Goal: Task Accomplishment & Management: Manage account settings

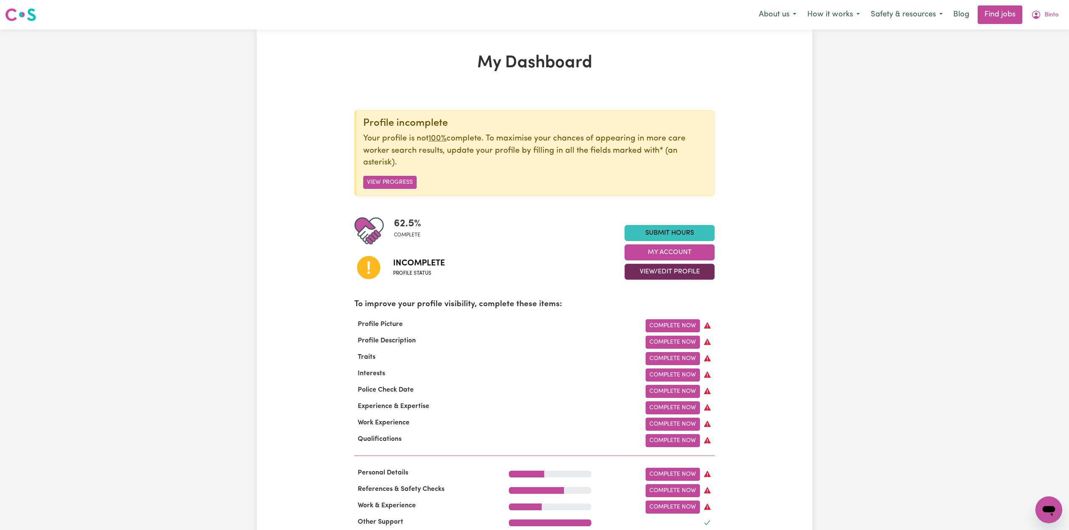
click at [675, 273] on button "View/Edit Profile" at bounding box center [669, 272] width 90 height 16
click at [665, 309] on link "Edit Profile" at bounding box center [664, 310] width 79 height 17
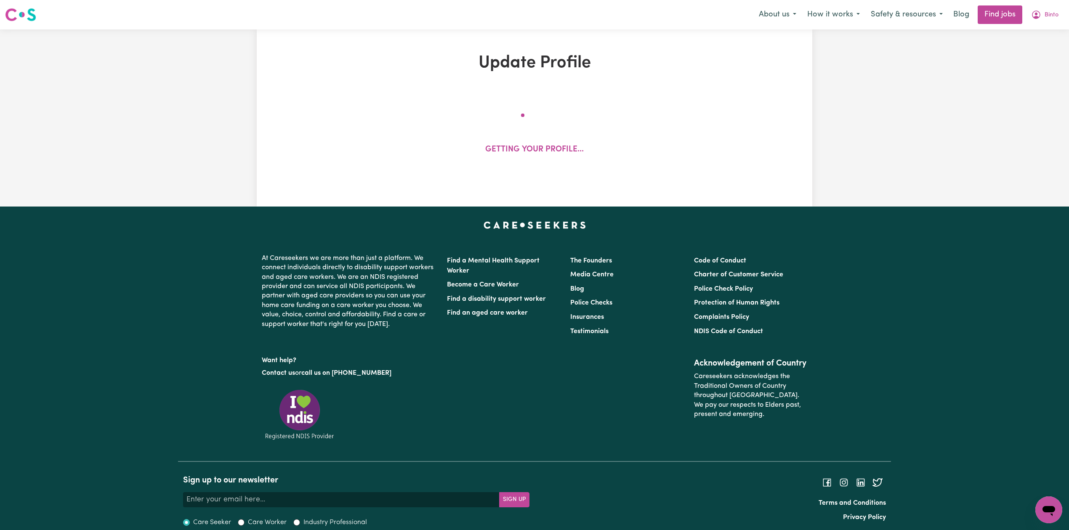
select select "[DEMOGRAPHIC_DATA]"
select select "Student Visa"
select select "Studying a healthcare related degree or qualification"
select select "37"
select select "40"
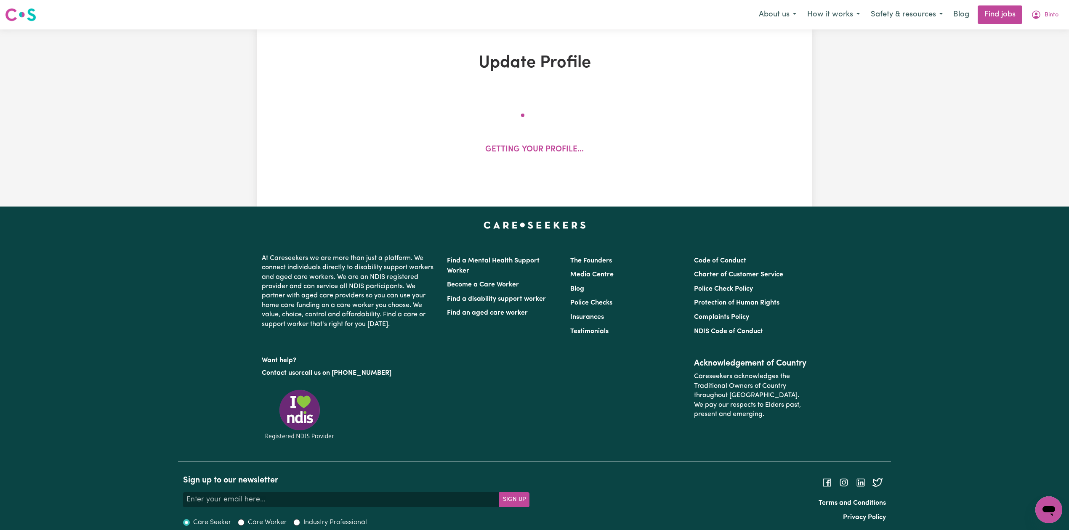
select select "50"
select select "70"
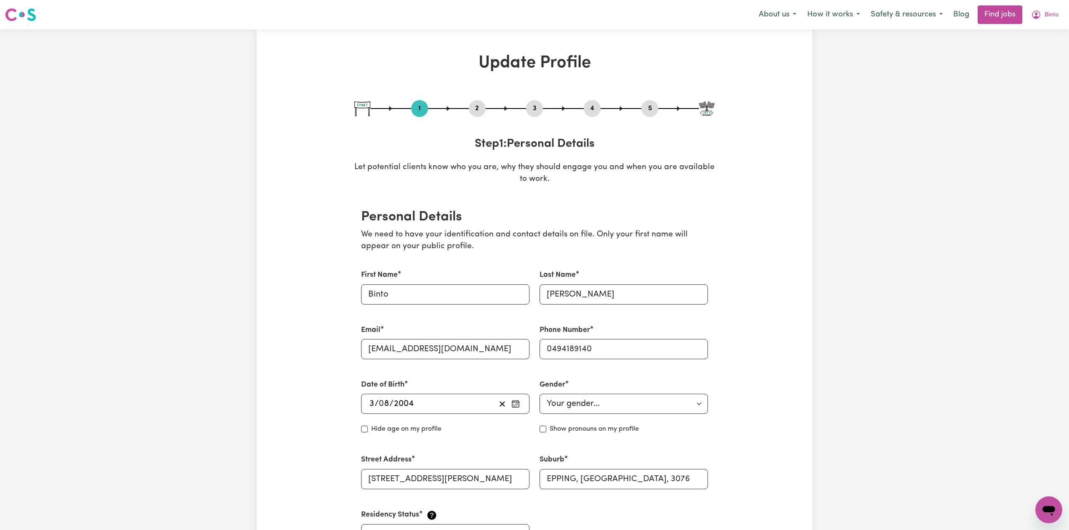
click at [475, 114] on div "2" at bounding box center [477, 108] width 17 height 17
click at [475, 113] on button "2" at bounding box center [477, 108] width 17 height 11
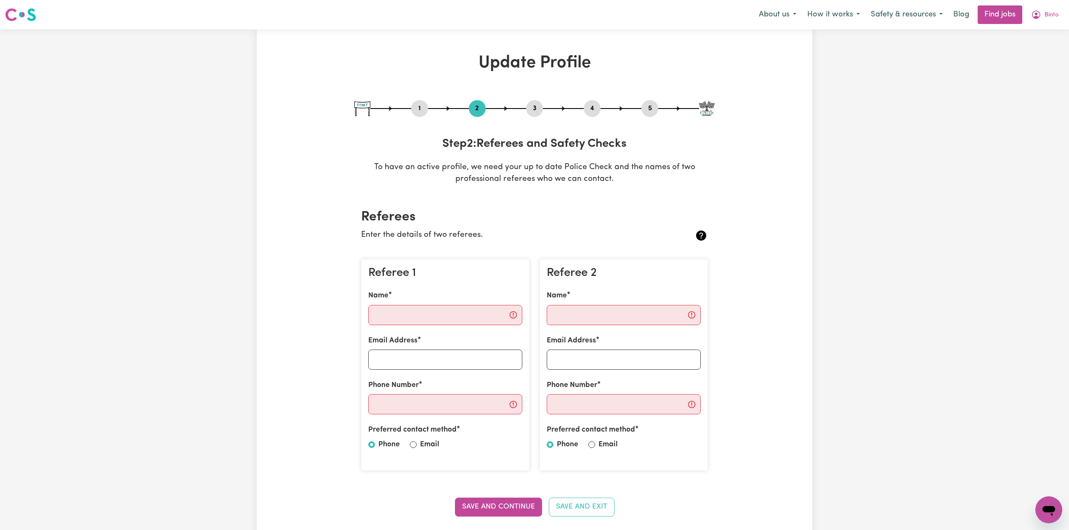
scroll to position [56, 0]
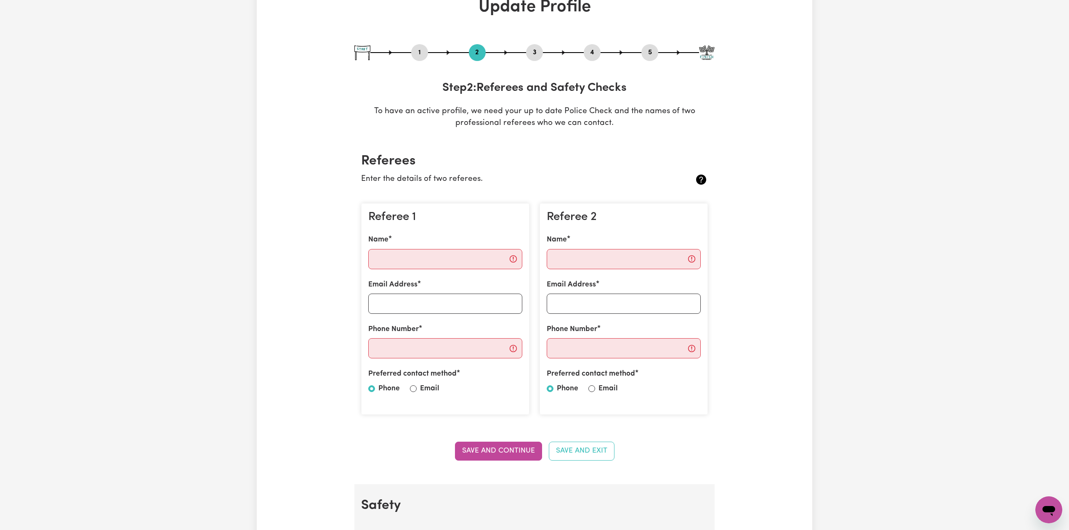
click at [652, 53] on button "5" at bounding box center [649, 52] width 17 height 11
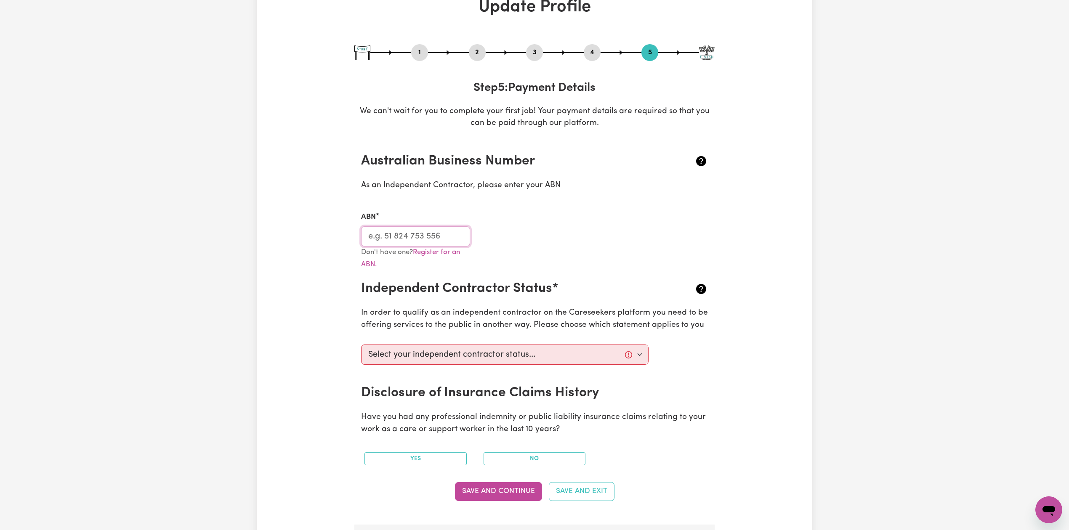
drag, startPoint x: 419, startPoint y: 240, endPoint x: 376, endPoint y: 194, distance: 62.8
click at [419, 240] on input "ABN" at bounding box center [415, 236] width 109 height 20
click at [475, 49] on button "2" at bounding box center [477, 52] width 17 height 11
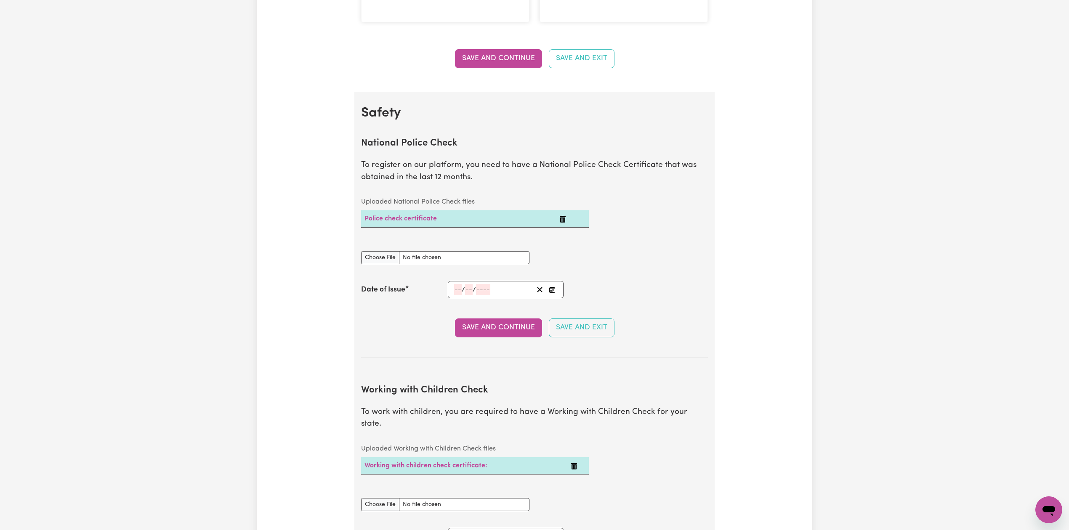
scroll to position [833, 0]
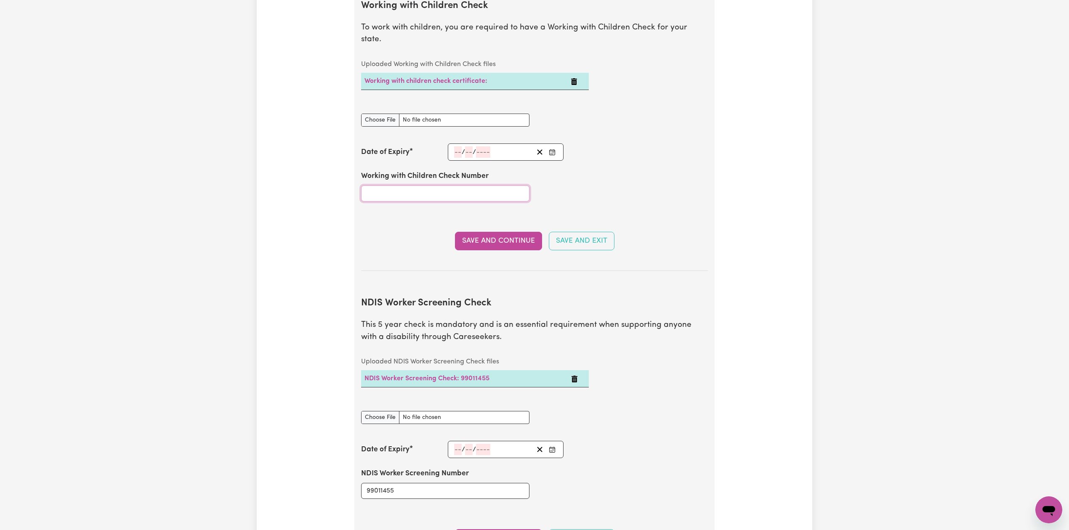
drag, startPoint x: 454, startPoint y: 191, endPoint x: 481, endPoint y: 169, distance: 35.4
click at [454, 191] on input "Working with Children Check Number" at bounding box center [445, 194] width 168 height 16
paste input "3518850A-01"
type input "3518850A-01"
click at [554, 150] on rect "Enter the Date of Expiry of your Working with Children Check" at bounding box center [551, 152] width 5 height 5
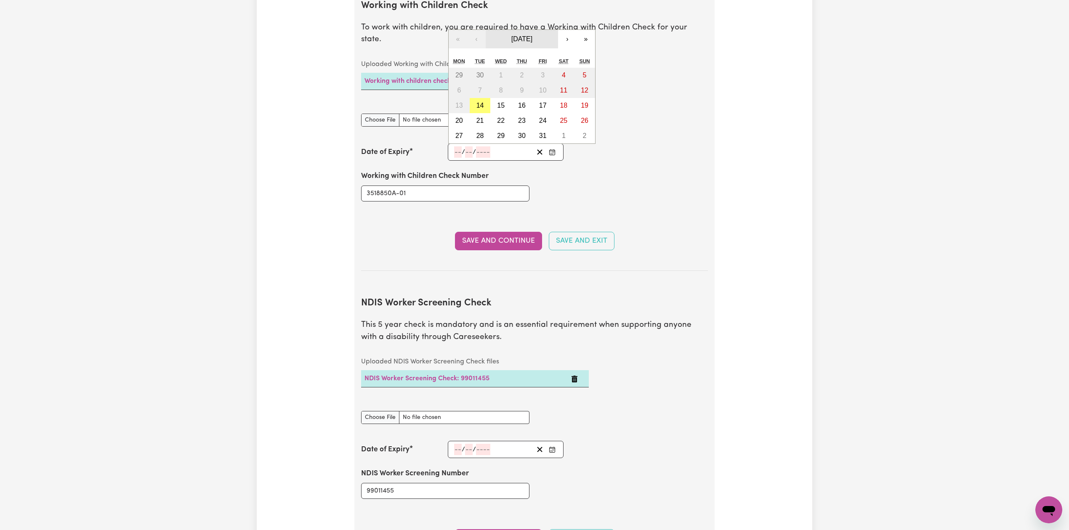
click at [512, 35] on span "[DATE]" at bounding box center [521, 38] width 21 height 7
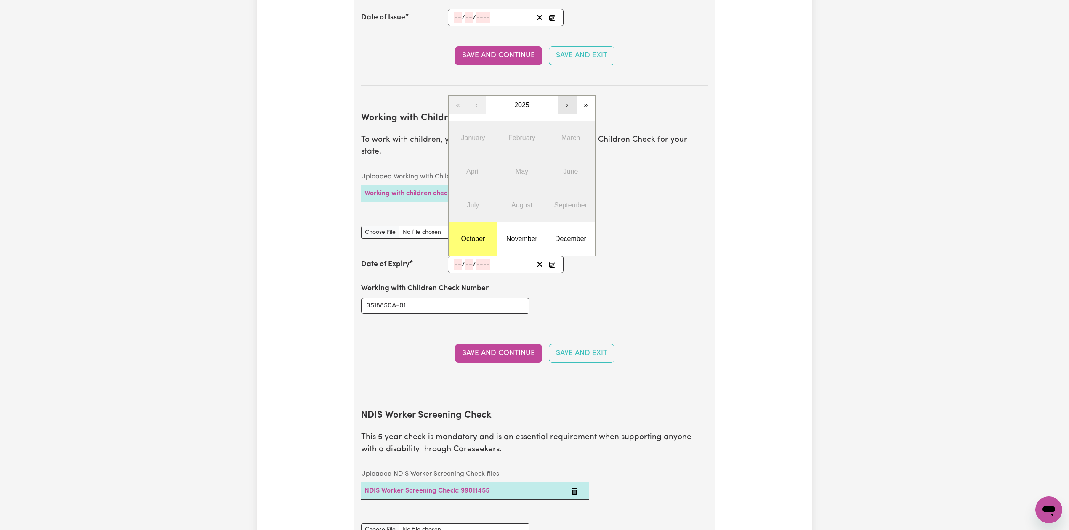
click at [571, 96] on button "›" at bounding box center [567, 105] width 19 height 19
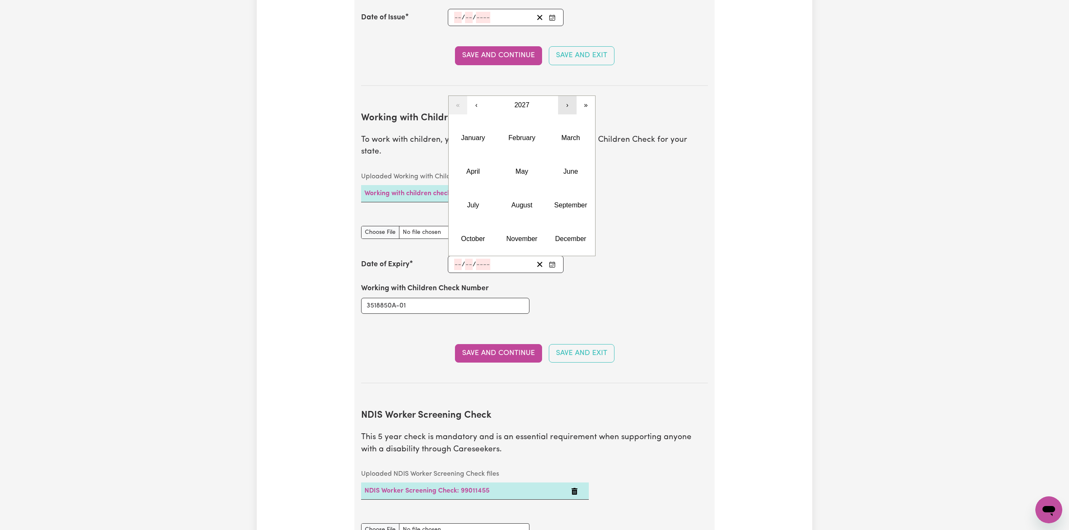
click at [571, 96] on button "›" at bounding box center [567, 105] width 19 height 19
click at [475, 202] on abbr "July" at bounding box center [473, 205] width 12 height 7
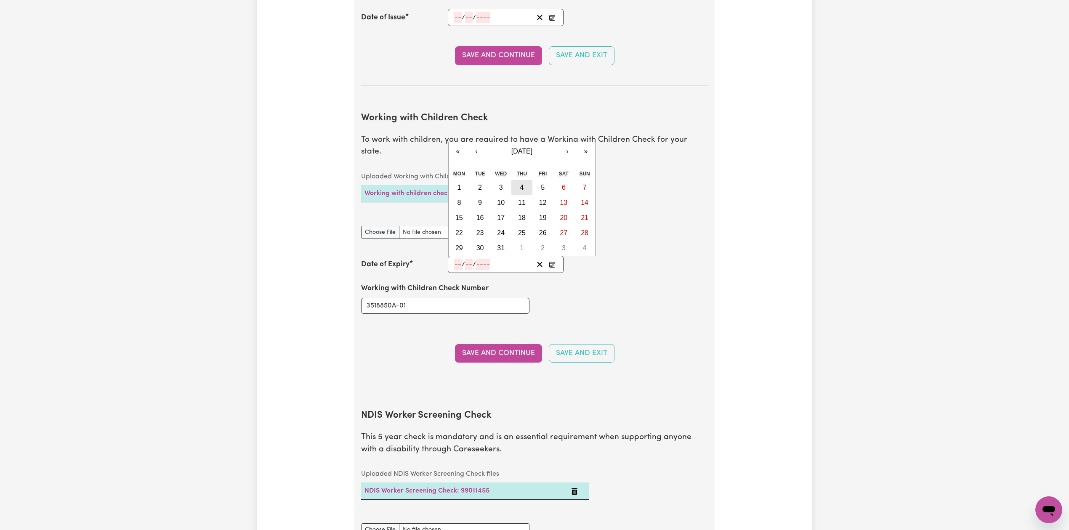
click at [519, 180] on button "4" at bounding box center [521, 187] width 21 height 15
type input "[DATE]"
type input "4"
type input "7"
type input "2030"
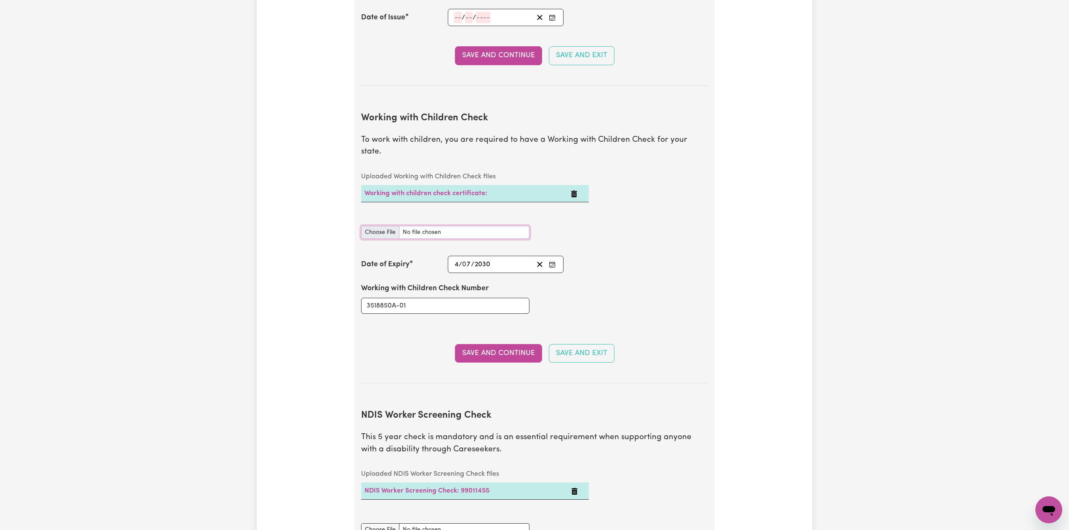
click at [387, 226] on input "Working with Children Check document" at bounding box center [445, 232] width 168 height 13
type input "C:\fakepath\[PERSON_NAME] WWCC 3518850A-01 - 04072030.jpeg"
click at [467, 345] on button "Save and Continue" at bounding box center [498, 353] width 87 height 19
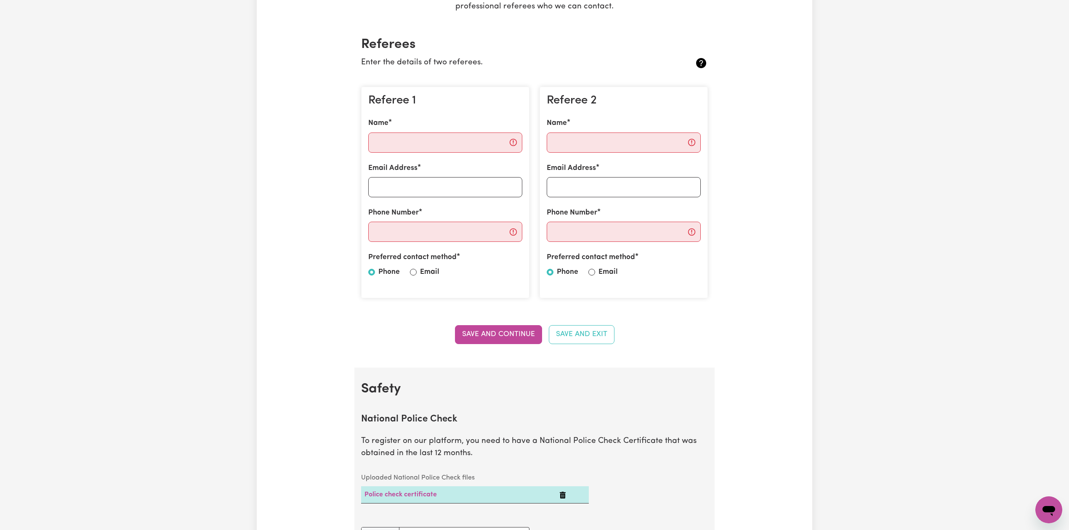
scroll to position [0, 0]
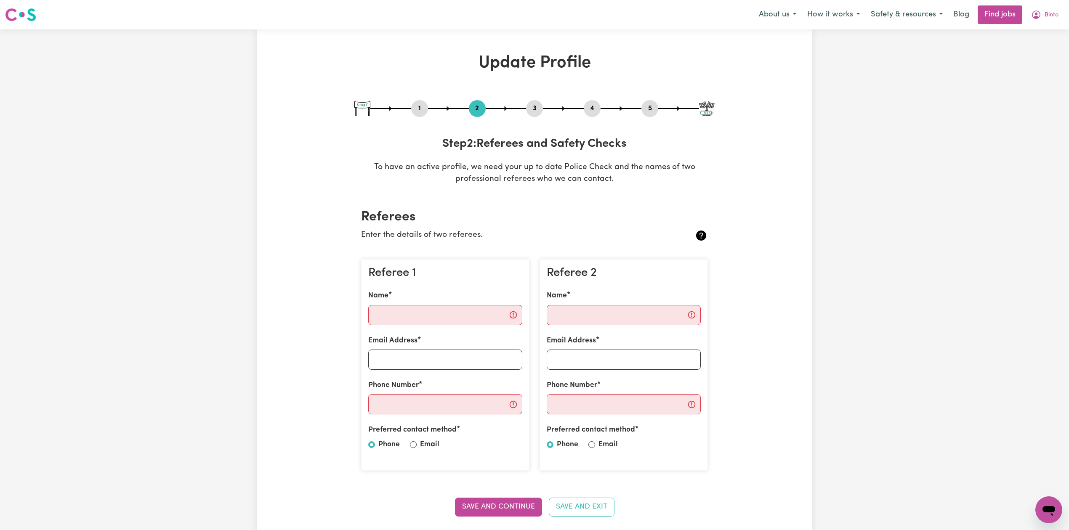
click at [651, 113] on button "5" at bounding box center [649, 108] width 17 height 11
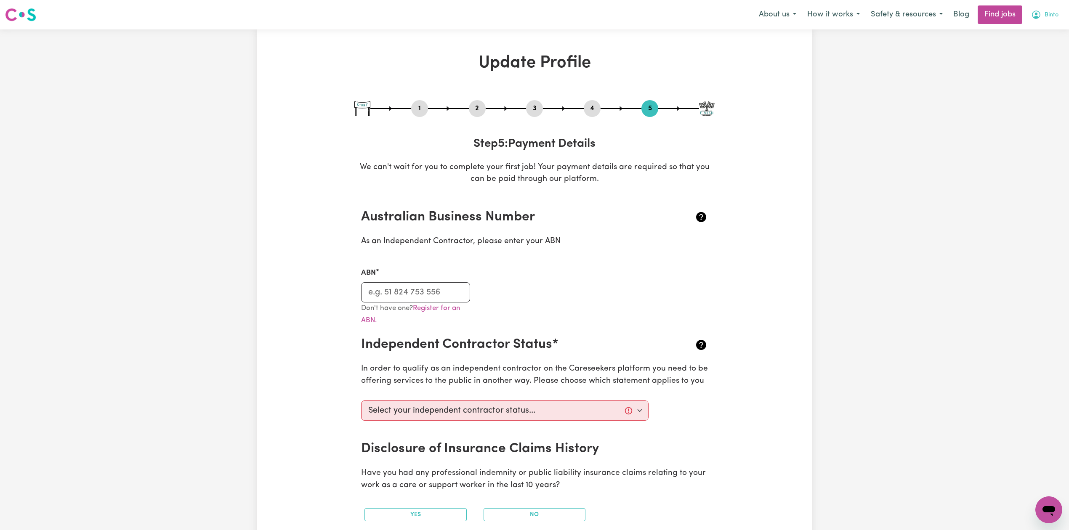
click at [1047, 11] on span "Binto" at bounding box center [1051, 15] width 14 height 9
click at [1033, 64] on link "Logout" at bounding box center [1030, 64] width 66 height 16
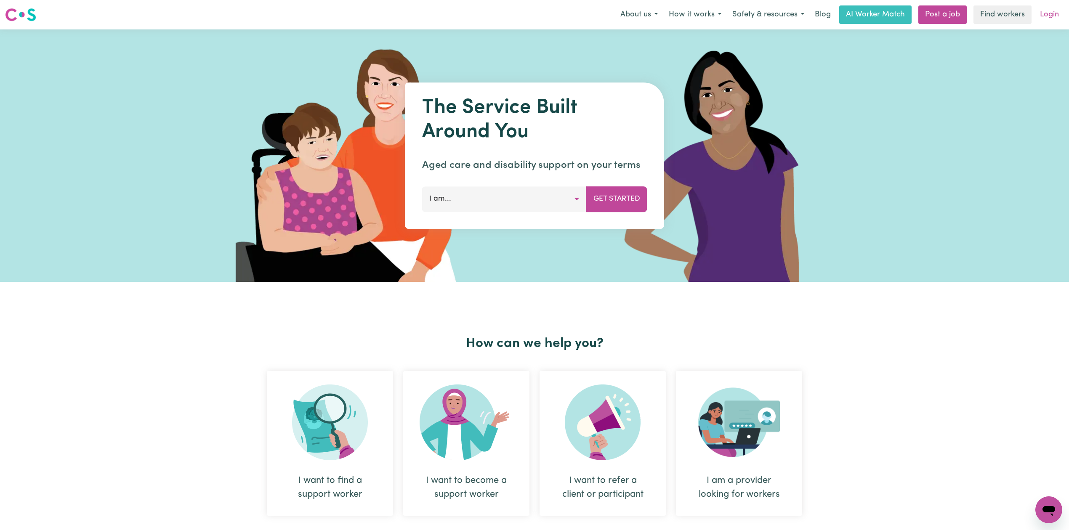
click at [1038, 21] on link "Login" at bounding box center [1049, 14] width 29 height 19
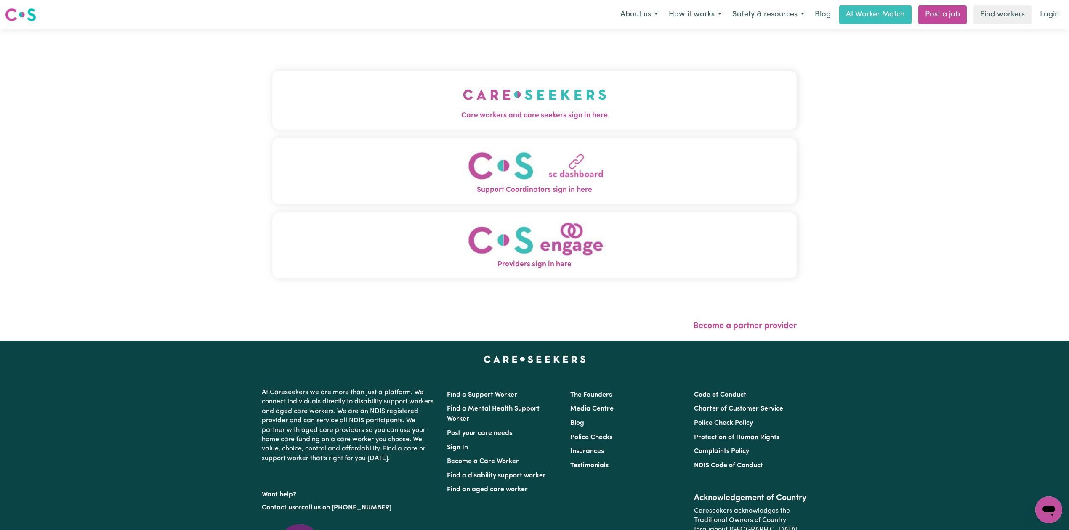
click at [495, 77] on button "Care workers and care seekers sign in here" at bounding box center [534, 100] width 524 height 59
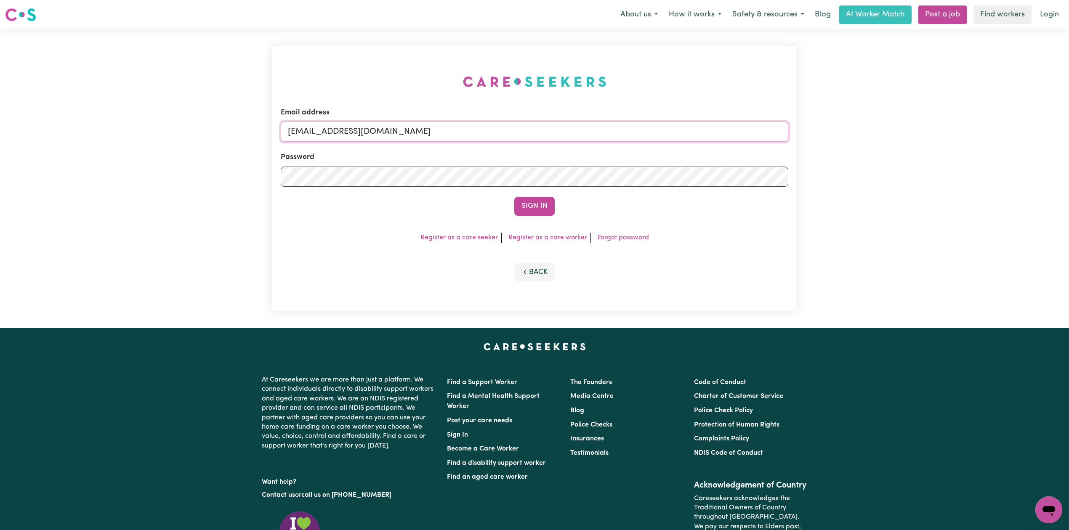
click at [342, 126] on input "[EMAIL_ADDRESS][DOMAIN_NAME]" at bounding box center [534, 132] width 507 height 20
drag, startPoint x: 332, startPoint y: 128, endPoint x: 602, endPoint y: 161, distance: 271.3
click at [602, 161] on form "Email address Superuser~[EMAIL_ADDRESS][DOMAIN_NAME] Password Sign In" at bounding box center [534, 161] width 507 height 109
type input "Superuser~[EMAIL_ADDRESS][DOMAIN_NAME]"
click at [523, 194] on form "Email address Superuser~[EMAIL_ADDRESS][DOMAIN_NAME] Password Sign In" at bounding box center [534, 161] width 507 height 109
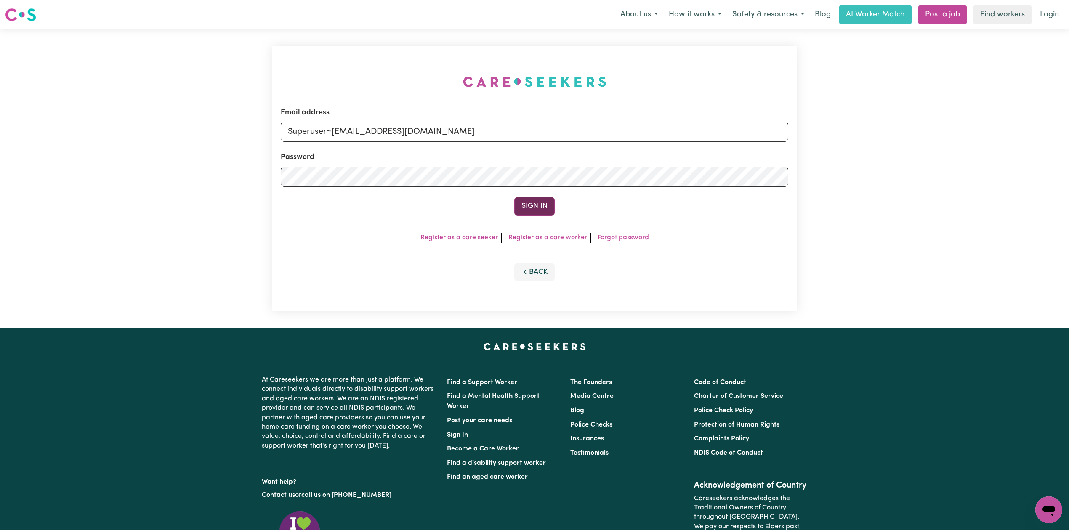
click at [526, 200] on button "Sign In" at bounding box center [534, 206] width 40 height 19
